Goal: Obtain resource: Obtain resource

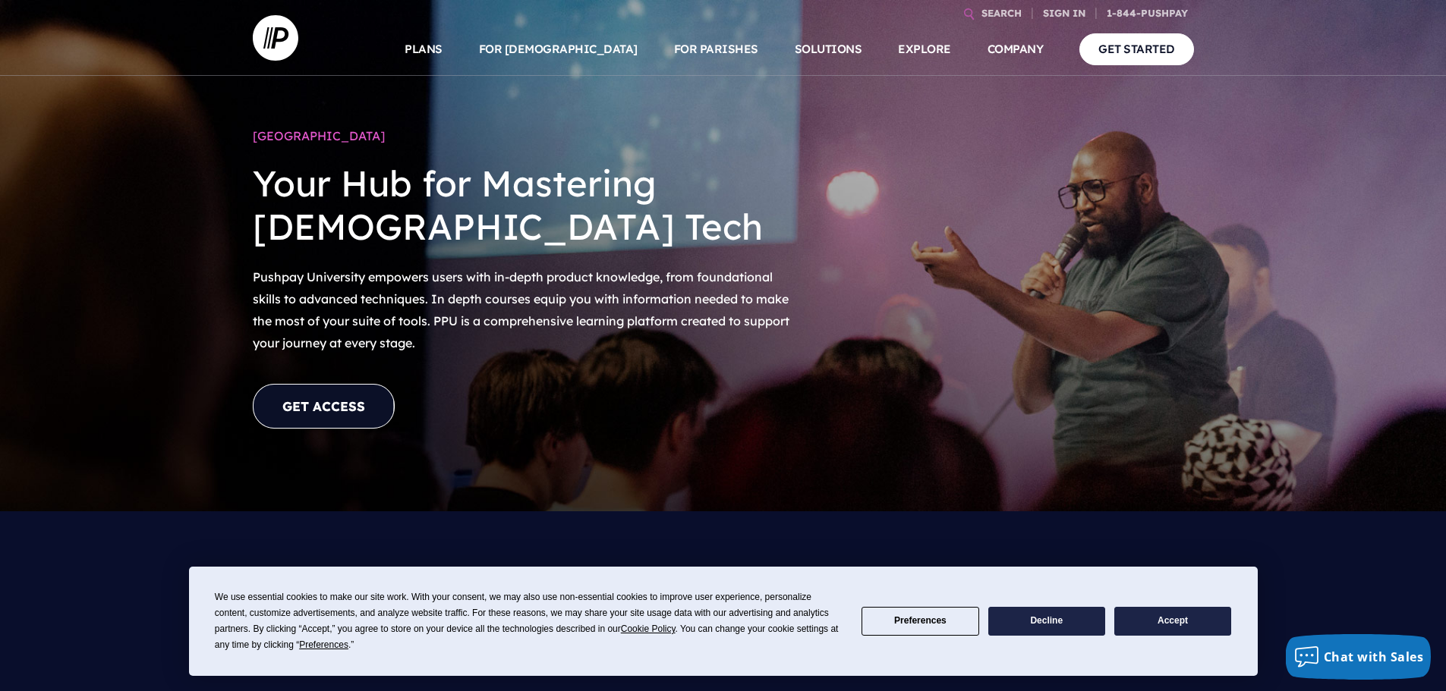
click at [360, 392] on link "GET ACCESS" at bounding box center [324, 406] width 142 height 45
click at [299, 412] on link "GET ACCESS" at bounding box center [324, 406] width 142 height 45
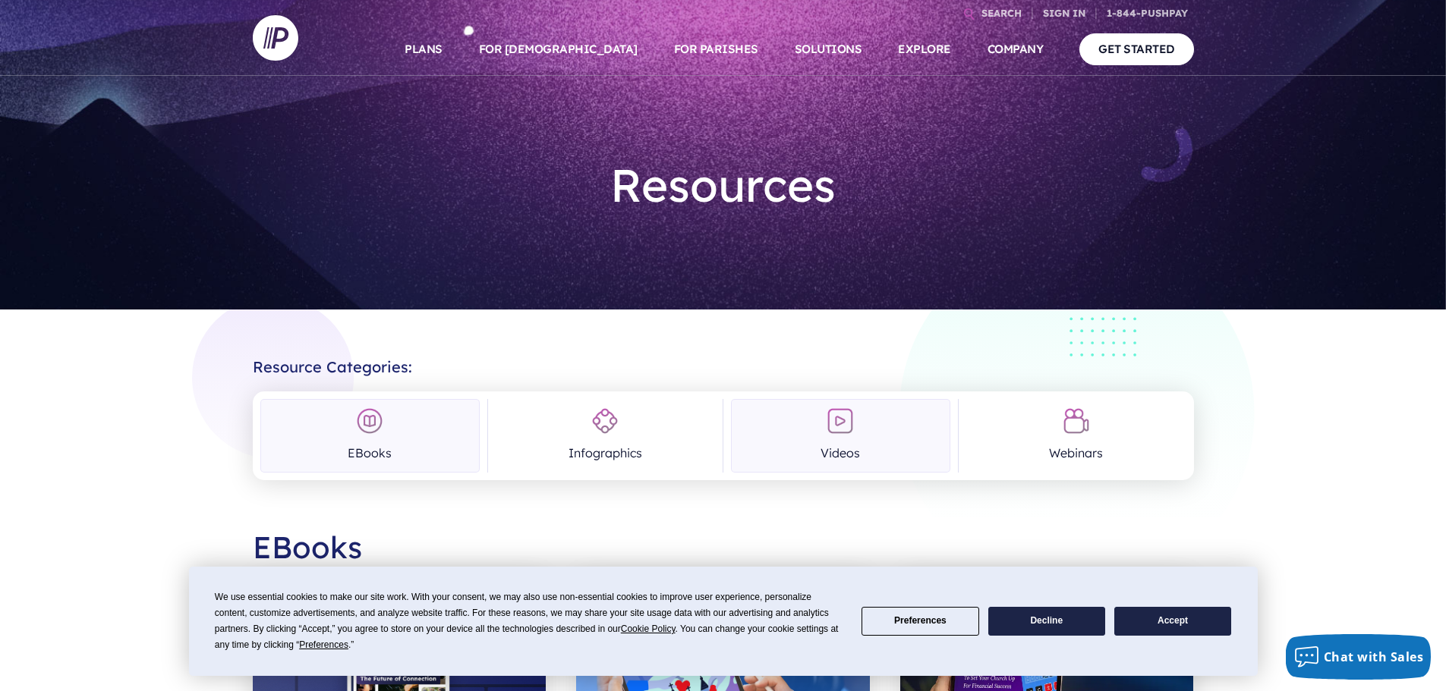
click at [840, 419] on img at bounding box center [839, 421] width 27 height 27
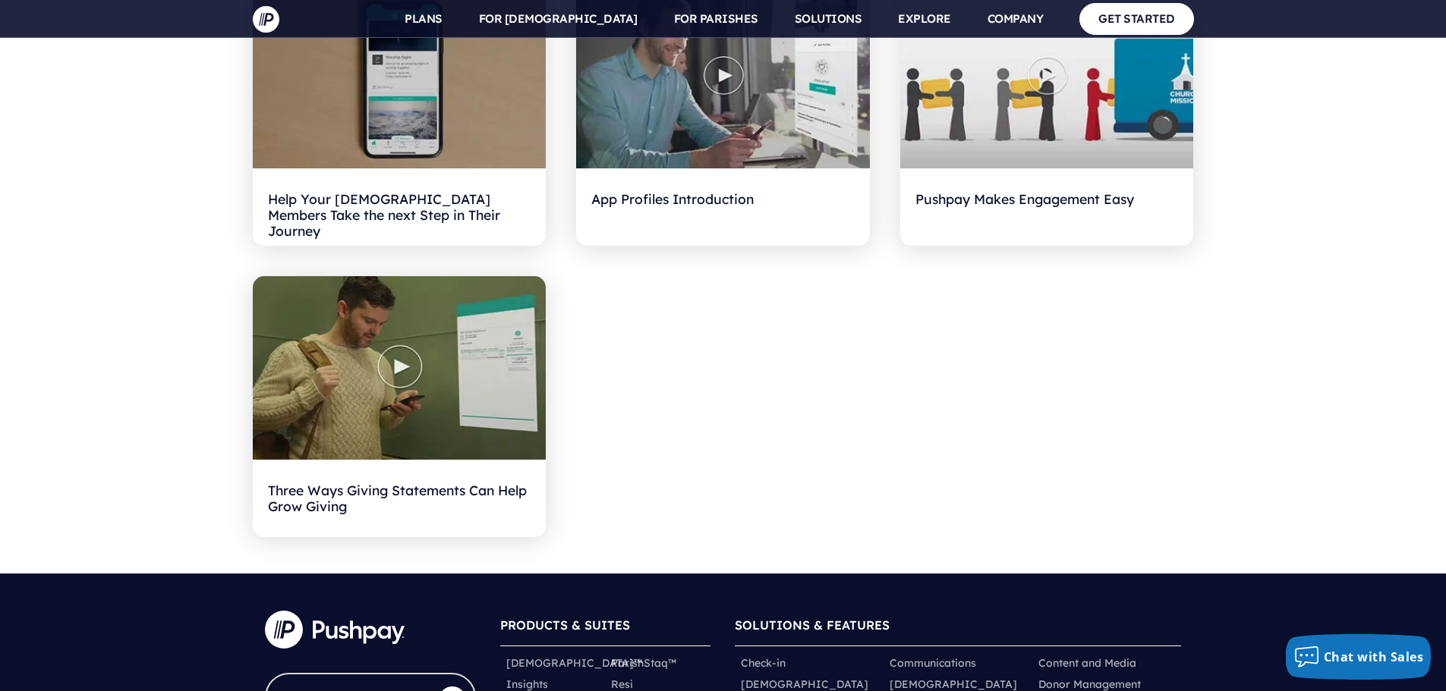
scroll to position [1757, 0]
click at [400, 368] on img at bounding box center [400, 368] width 294 height 184
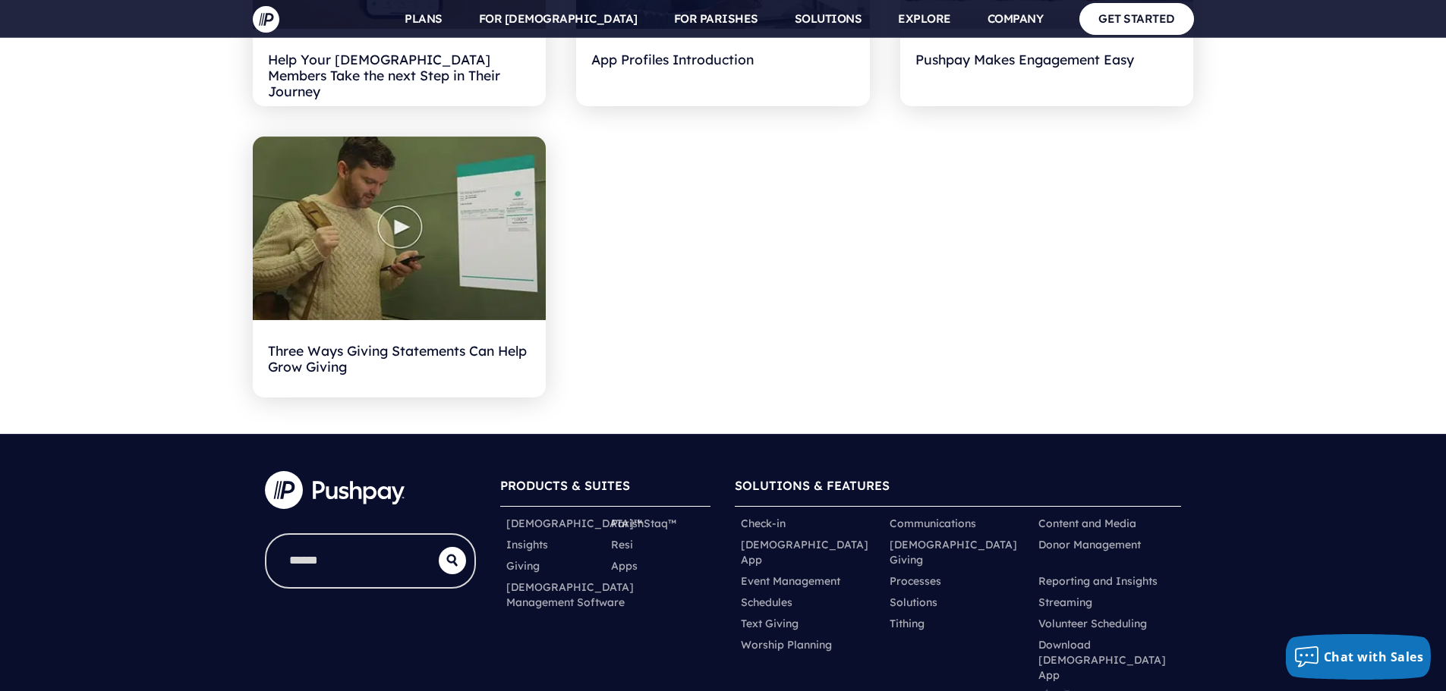
scroll to position [2170, 0]
